Goal: Task Accomplishment & Management: Use online tool/utility

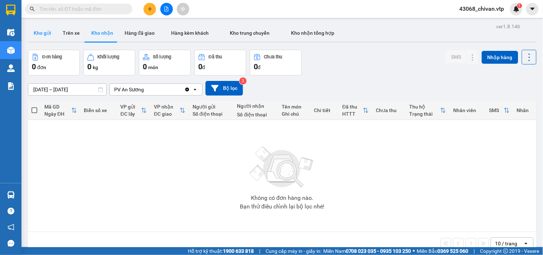
click at [43, 37] on button "Kho gửi" at bounding box center [42, 32] width 29 height 17
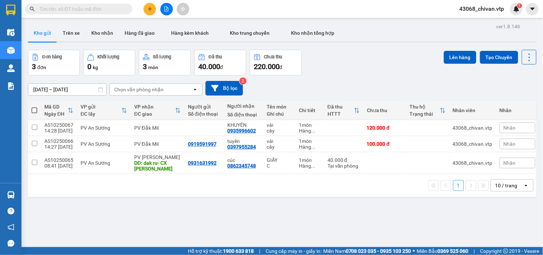
click at [37, 112] on th at bounding box center [34, 110] width 13 height 19
click at [36, 110] on span at bounding box center [34, 110] width 6 height 6
click at [34, 107] on input "checkbox" at bounding box center [34, 107] width 0 height 0
checkbox input "true"
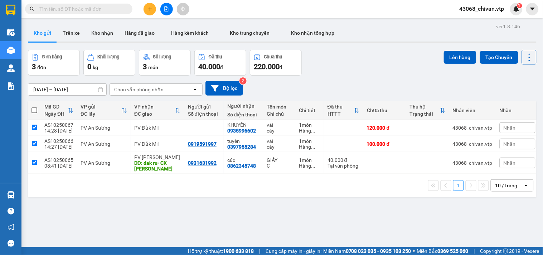
checkbox input "true"
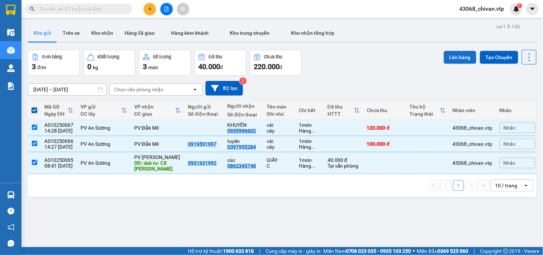
click at [447, 59] on button "Lên hàng" at bounding box center [460, 57] width 33 height 13
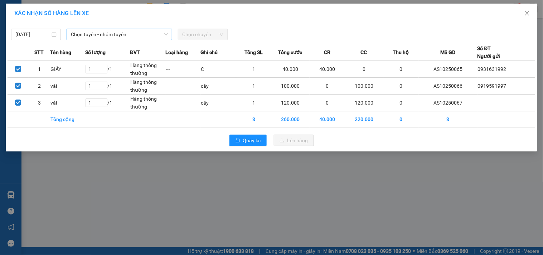
click at [109, 36] on span "Chọn tuyến - nhóm tuyến" at bounding box center [119, 34] width 97 height 11
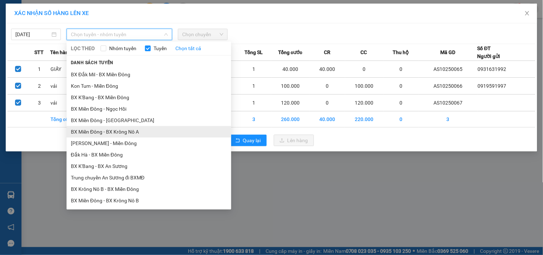
scroll to position [199, 0]
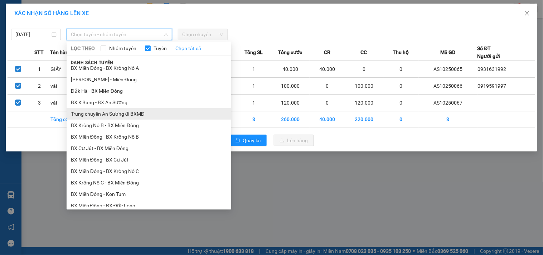
click at [131, 116] on li "Trung chuyển An Sương đi BXMĐ" at bounding box center [149, 113] width 165 height 11
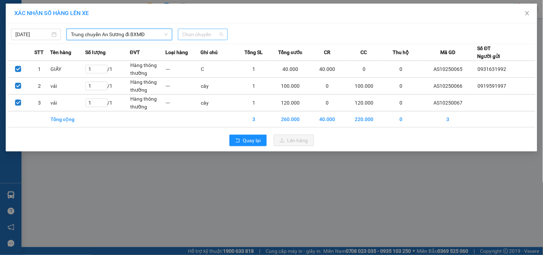
click at [218, 34] on span "Chọn chuyến" at bounding box center [202, 34] width 41 height 11
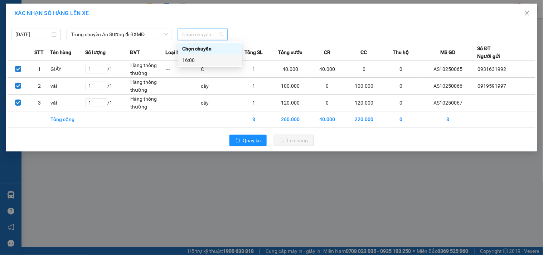
click at [217, 63] on div "16:00" at bounding box center [210, 60] width 56 height 8
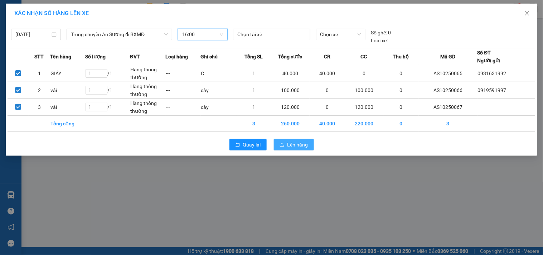
click at [301, 148] on span "Lên hàng" at bounding box center [297, 145] width 21 height 8
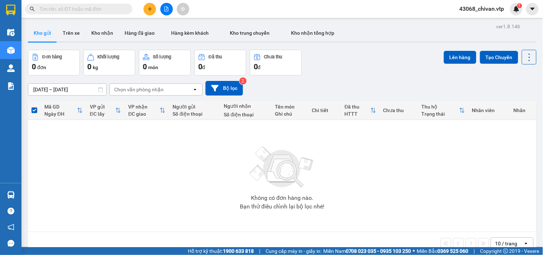
click at [164, 10] on icon "file-add" at bounding box center [166, 8] width 5 height 5
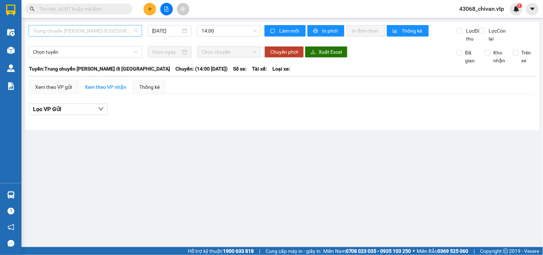
click at [123, 31] on span "Trung chuyển [PERSON_NAME] đi [GEOGRAPHIC_DATA]" at bounding box center [85, 30] width 105 height 11
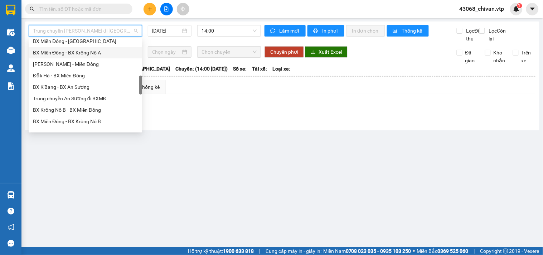
scroll to position [238, 0]
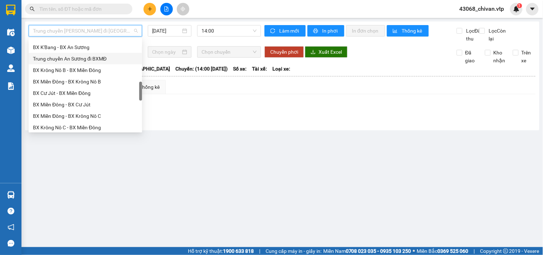
click at [101, 59] on div "Trung chuyển An Sương đi BXMĐ" at bounding box center [85, 59] width 105 height 8
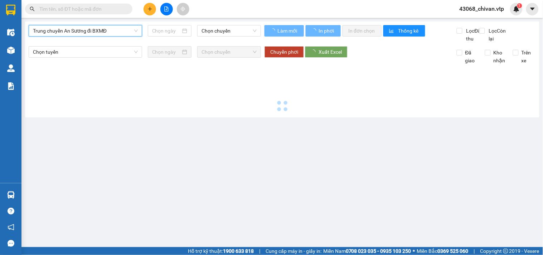
type input "[DATE]"
click at [232, 30] on span "Chọn chuyến" at bounding box center [228, 30] width 55 height 11
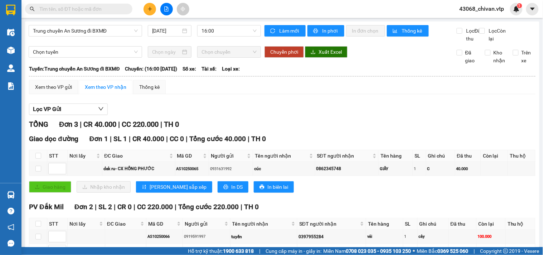
click at [388, 58] on div "Chuyển phơi Xuất Excel" at bounding box center [354, 51] width 181 height 11
click at [325, 34] on span "In phơi" at bounding box center [330, 31] width 16 height 8
